Goal: Information Seeking & Learning: Check status

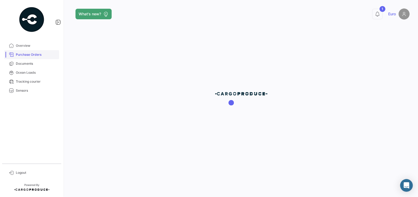
click at [22, 54] on span "Purchase Orders" at bounding box center [36, 54] width 41 height 5
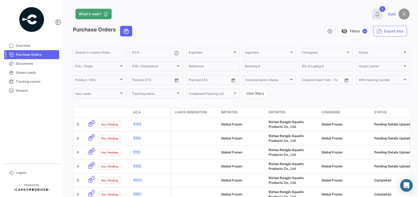
click at [378, 15] on icon at bounding box center [376, 13] width 5 height 5
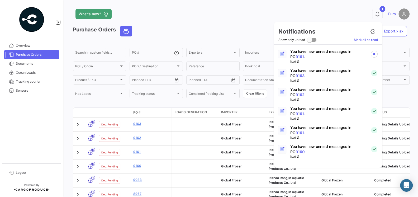
click at [135, 151] on div at bounding box center [209, 98] width 418 height 197
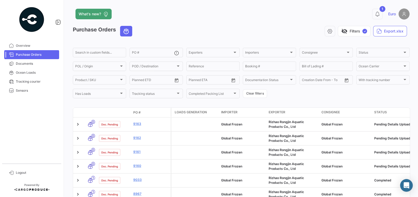
click at [135, 151] on link "9161" at bounding box center [150, 151] width 35 height 5
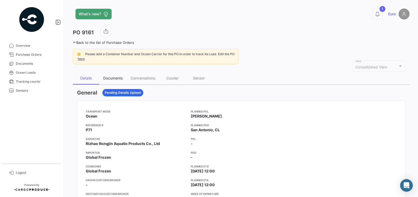
click at [109, 79] on div "Documents" at bounding box center [113, 78] width 20 height 4
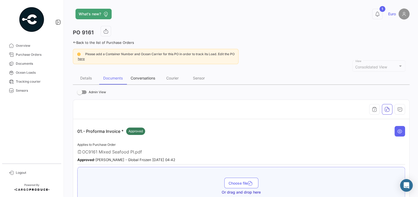
click at [148, 79] on div "Conversations" at bounding box center [143, 78] width 25 height 4
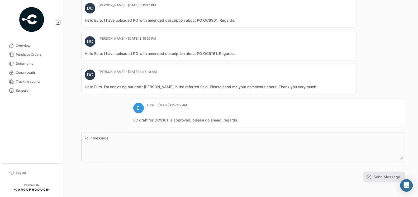
scroll to position [197, 0]
click at [169, 124] on mat-card "E. Euro . - [DATE] 8:57:52 AM LC draft for OC9161 is approved, please go ahead.…" at bounding box center [267, 113] width 275 height 29
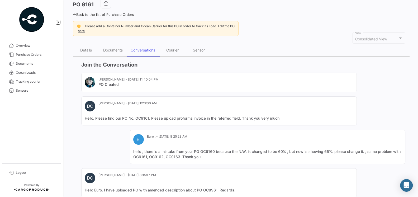
scroll to position [0, 0]
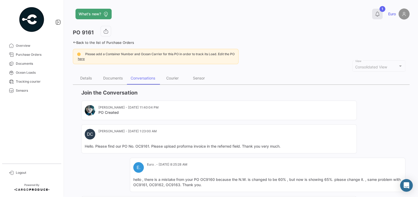
click at [376, 12] on icon at bounding box center [376, 13] width 5 height 5
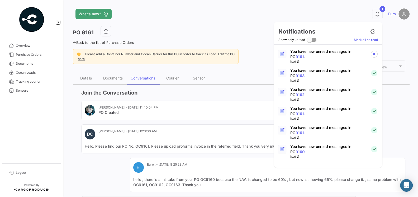
click at [311, 55] on p "You have new unread messages in PO 9161 ." at bounding box center [328, 54] width 76 height 11
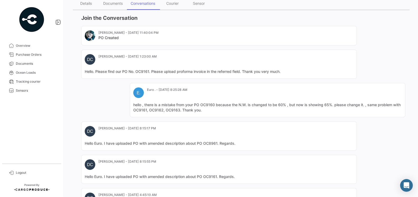
scroll to position [107, 0]
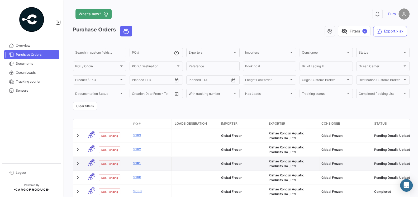
click at [135, 163] on link "9161" at bounding box center [150, 163] width 35 height 5
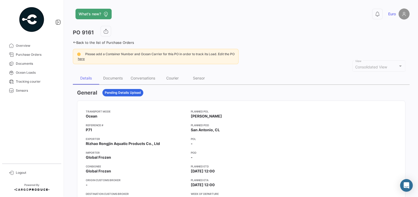
click at [143, 137] on app-card-info-title "Exporter" at bounding box center [136, 139] width 101 height 4
click at [377, 12] on icon at bounding box center [376, 13] width 5 height 5
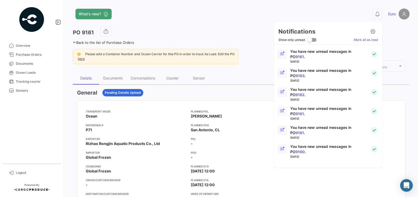
click at [315, 58] on p "You have new unread messages in PO 9161 ." at bounding box center [328, 54] width 76 height 11
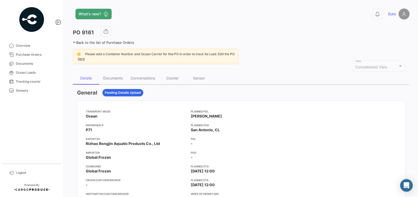
click at [154, 114] on app-card-info-value "Ocean" at bounding box center [136, 115] width 101 height 5
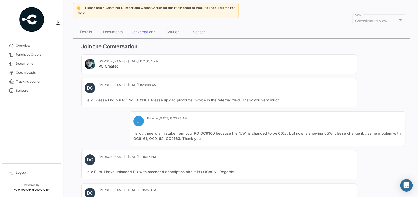
scroll to position [94, 0]
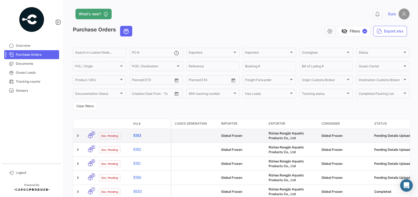
click at [137, 134] on link "9163" at bounding box center [150, 135] width 35 height 5
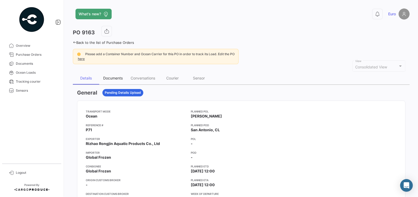
click at [113, 80] on div "Documents" at bounding box center [112, 78] width 27 height 13
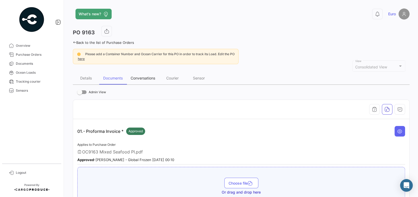
click at [145, 79] on div "Conversations" at bounding box center [143, 78] width 25 height 4
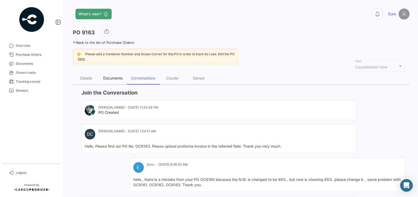
click at [118, 77] on div "Documents" at bounding box center [113, 78] width 20 height 4
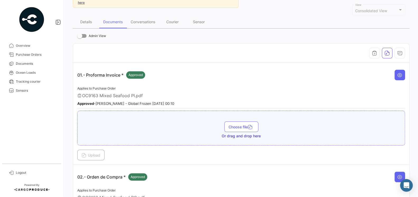
scroll to position [11, 0]
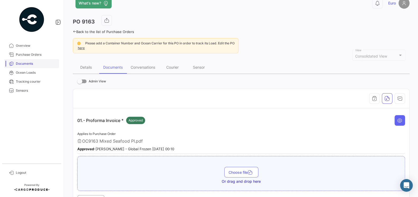
click at [29, 62] on span "Documents" at bounding box center [36, 63] width 41 height 5
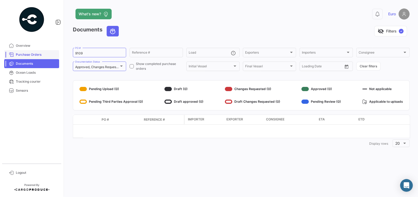
click at [31, 57] on link "Purchase Orders" at bounding box center [31, 54] width 55 height 9
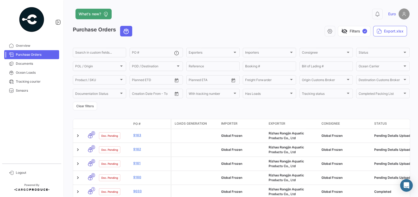
scroll to position [56, 0]
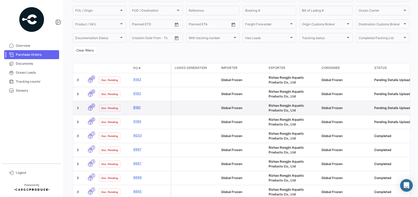
click at [136, 106] on link "9161" at bounding box center [150, 107] width 35 height 5
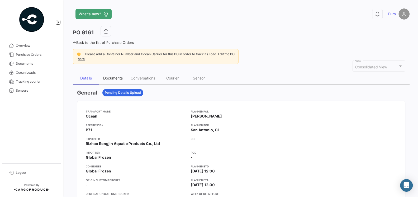
click at [107, 76] on div "Documents" at bounding box center [113, 78] width 20 height 4
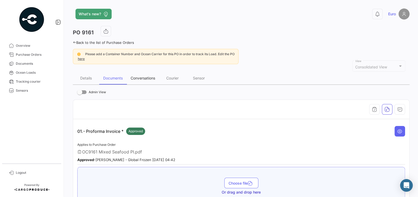
click at [147, 81] on div "Conversations" at bounding box center [143, 78] width 32 height 13
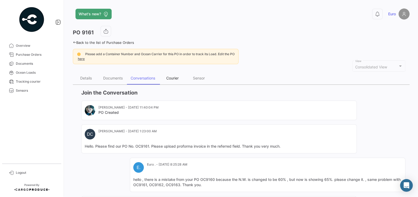
click at [169, 77] on div "Courier" at bounding box center [172, 78] width 12 height 4
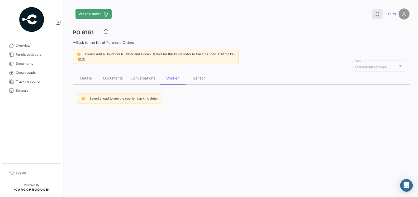
click at [379, 13] on icon at bounding box center [376, 13] width 5 height 5
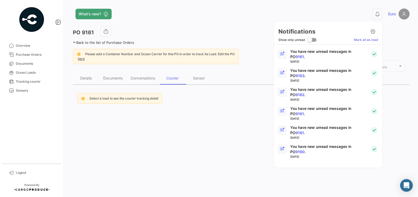
click at [212, 135] on div at bounding box center [209, 98] width 418 height 197
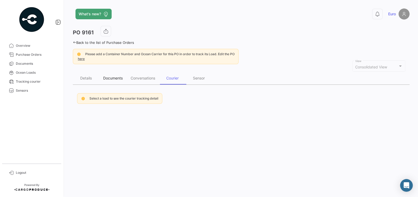
click at [111, 79] on div "Documents" at bounding box center [113, 78] width 20 height 4
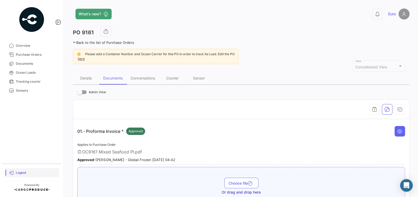
click at [18, 173] on span "Logout" at bounding box center [36, 172] width 41 height 5
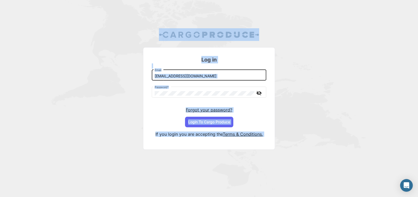
click at [194, 77] on input "[EMAIL_ADDRESS][DOMAIN_NAME]" at bounding box center [208, 76] width 109 height 4
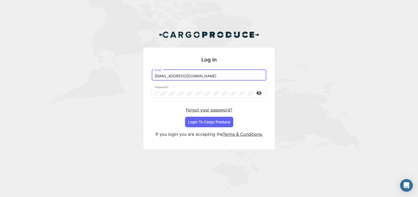
type input "[EMAIL_ADDRESS][DOMAIN_NAME]"
click at [216, 123] on button "Login To Cargo Produce" at bounding box center [209, 122] width 48 height 11
